Goal: Task Accomplishment & Management: Check status

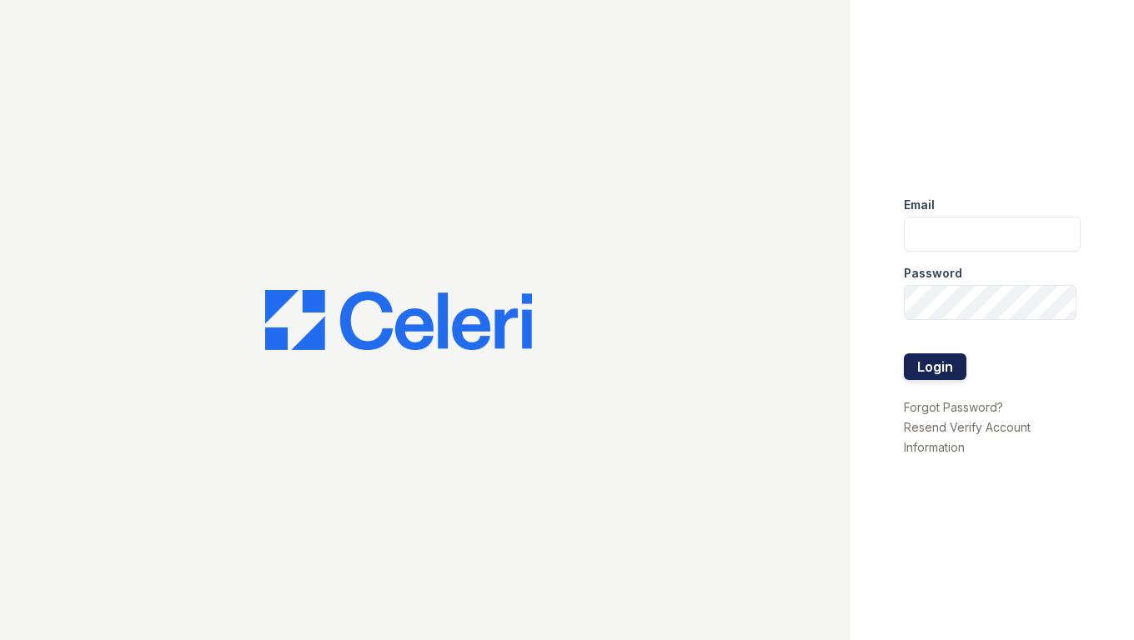
type input "[EMAIL_ADDRESS][DOMAIN_NAME]"
click at [952, 366] on button "Login" at bounding box center [935, 366] width 63 height 27
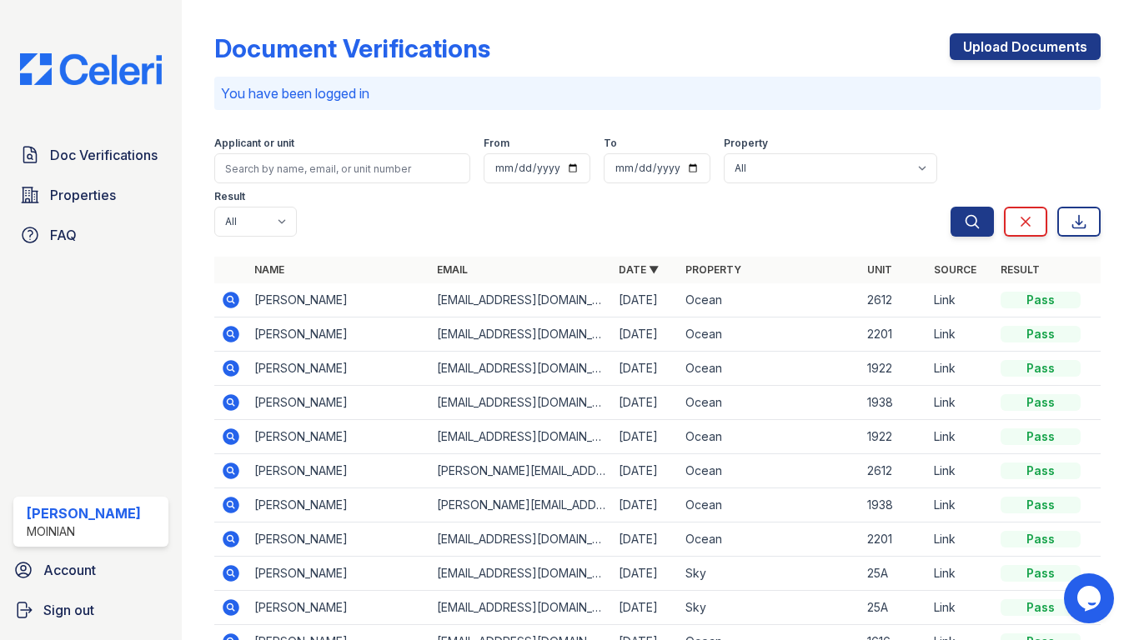
click at [232, 324] on icon at bounding box center [231, 334] width 20 height 20
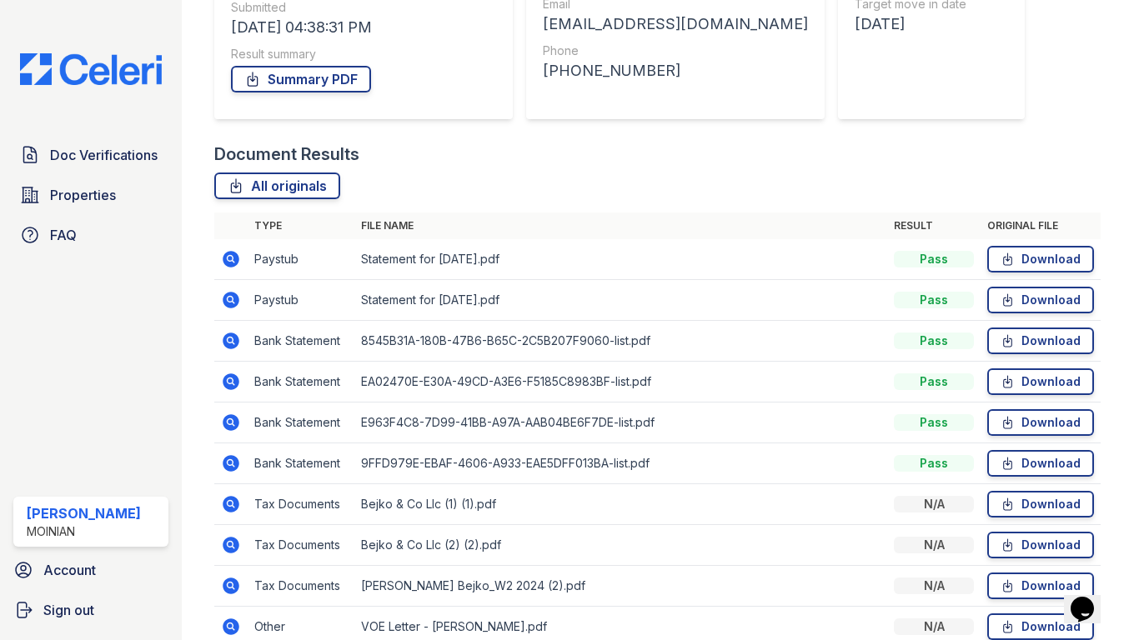
scroll to position [348, 0]
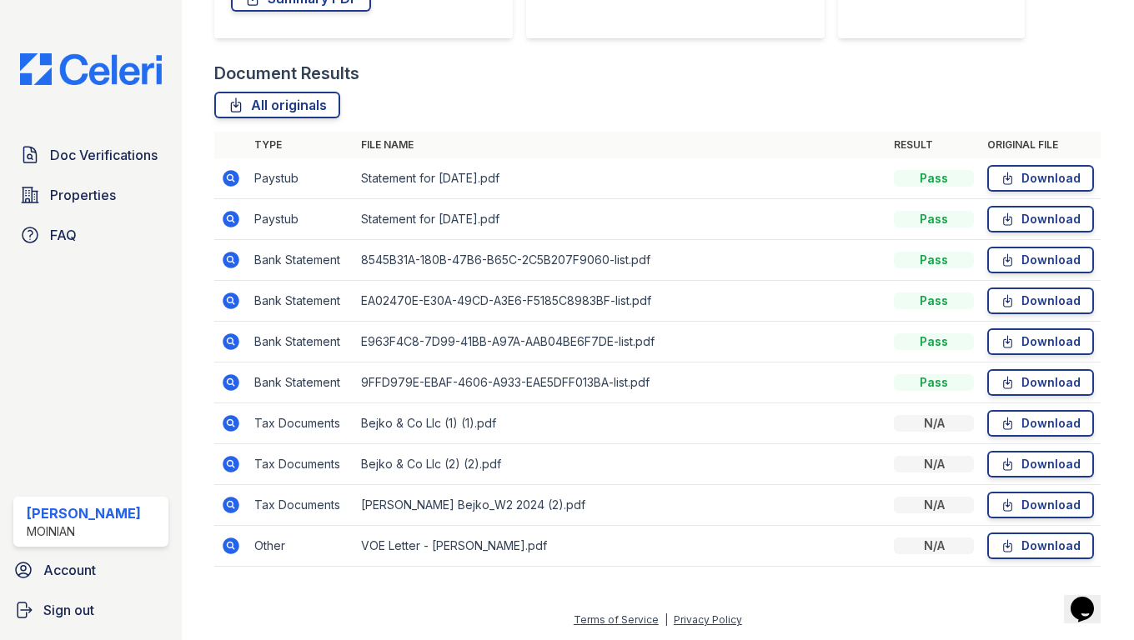
click at [233, 549] on icon at bounding box center [231, 546] width 20 height 20
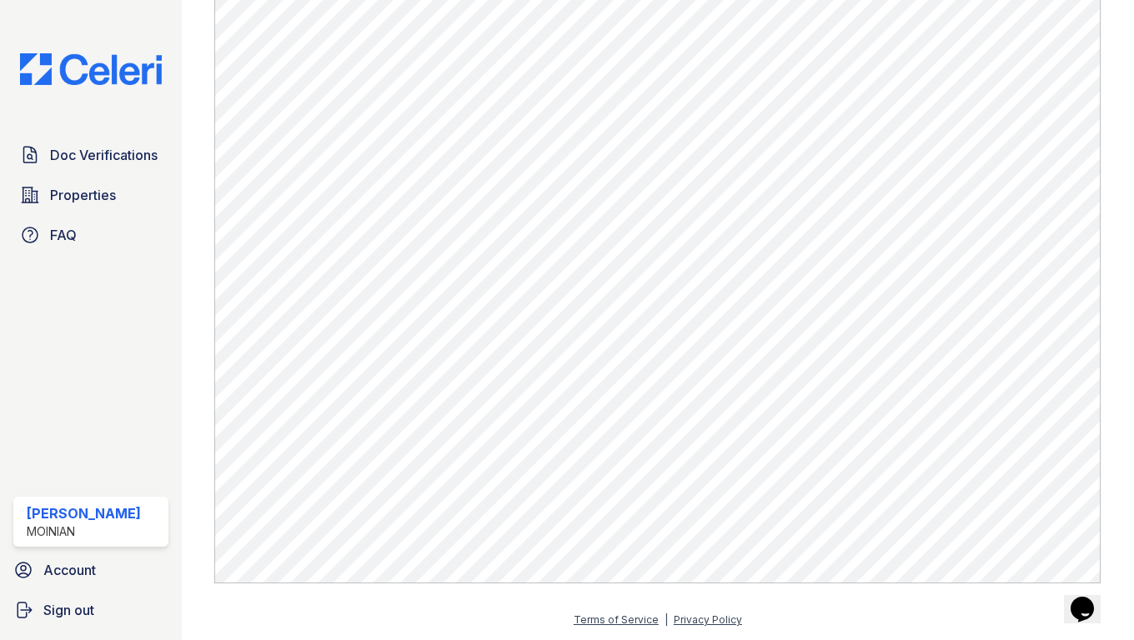
scroll to position [623, 0]
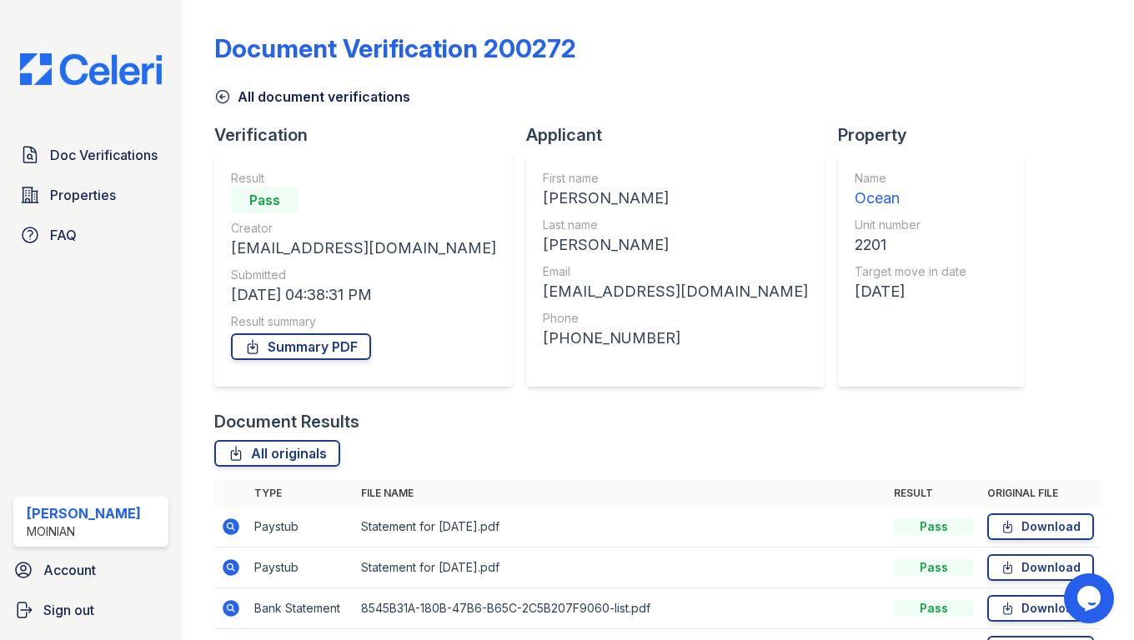
click at [543, 248] on div "[PERSON_NAME]" at bounding box center [675, 244] width 265 height 23
copy div "[PERSON_NAME]"
click at [543, 297] on div "[EMAIL_ADDRESS][DOMAIN_NAME]" at bounding box center [675, 291] width 265 height 23
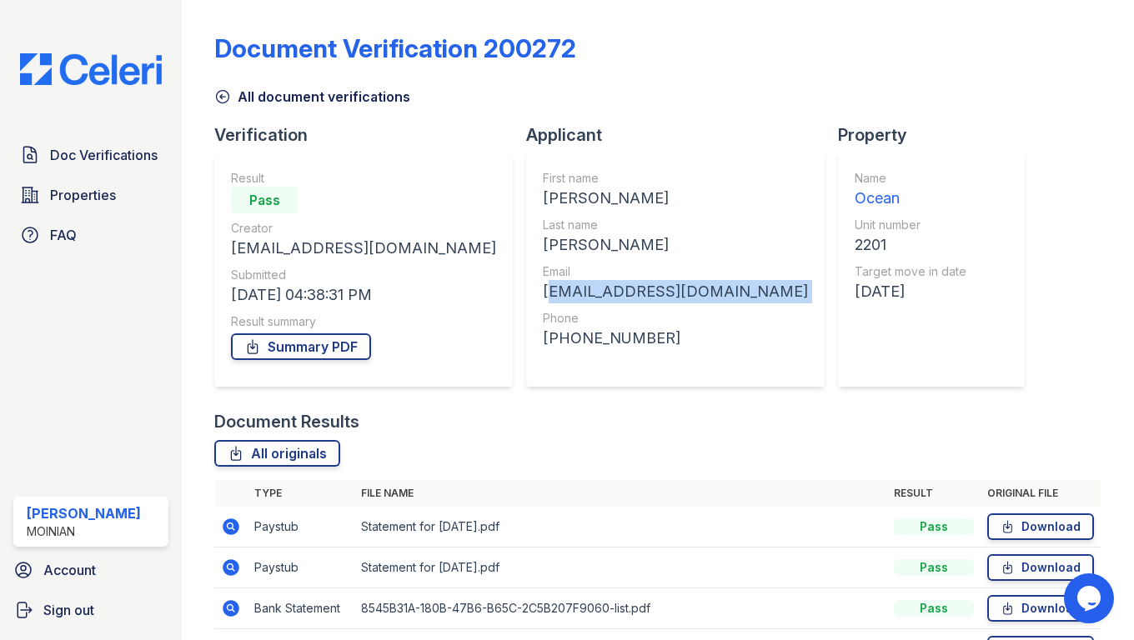
click at [543, 297] on div "[EMAIL_ADDRESS][DOMAIN_NAME]" at bounding box center [675, 291] width 265 height 23
copy div "[EMAIL_ADDRESS][DOMAIN_NAME]"
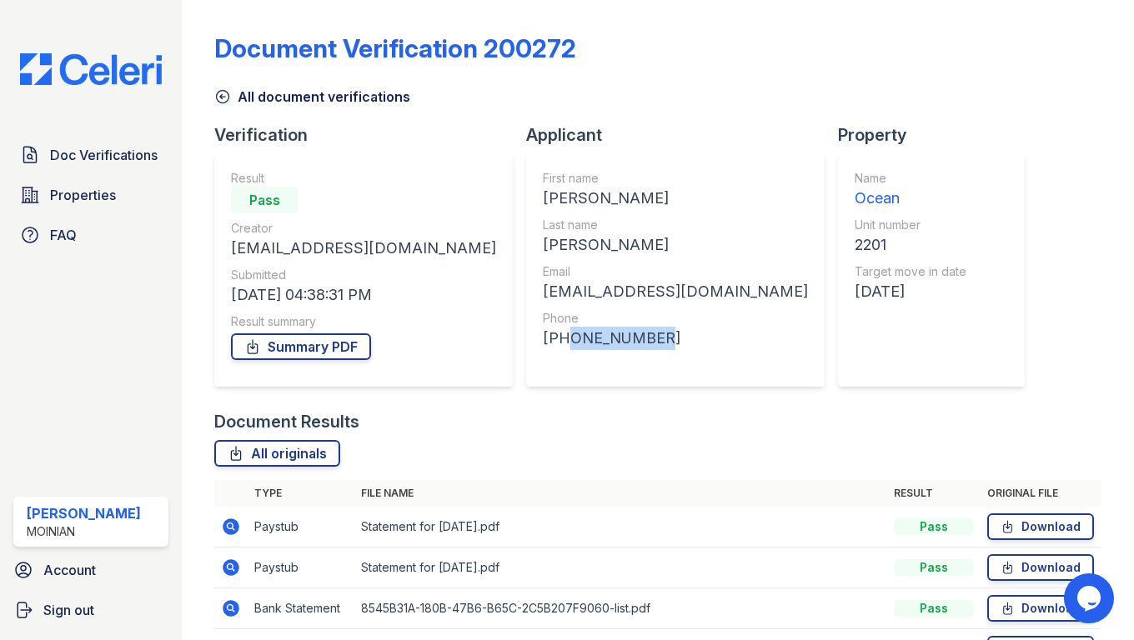
drag, startPoint x: 534, startPoint y: 338, endPoint x: 450, endPoint y: 334, distance: 84.3
click at [543, 334] on div "+19175888009" at bounding box center [675, 338] width 265 height 23
copy div "9175888009"
